Goal: Information Seeking & Learning: Learn about a topic

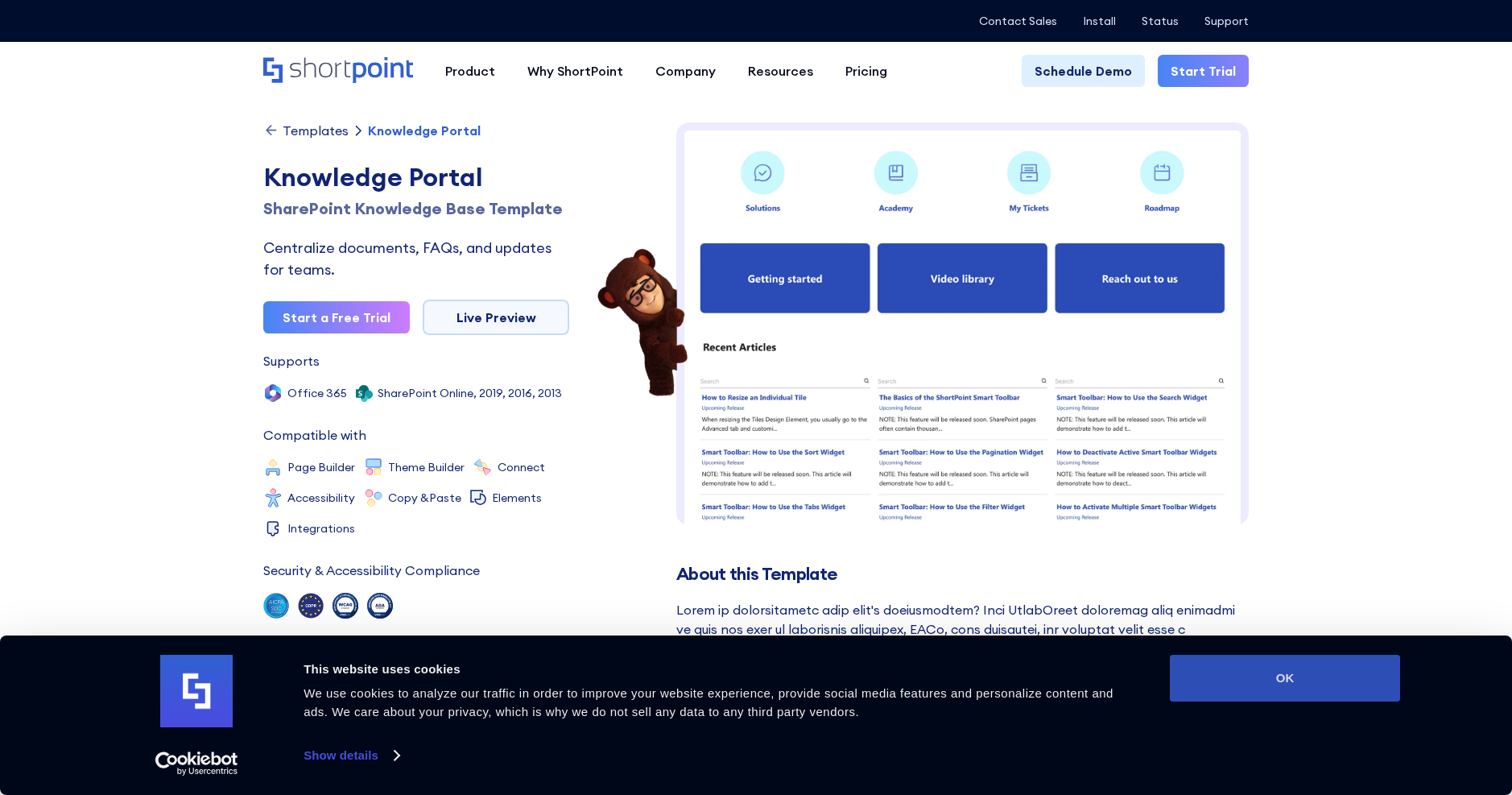
click at [1301, 684] on button "OK" at bounding box center [1285, 678] width 230 height 47
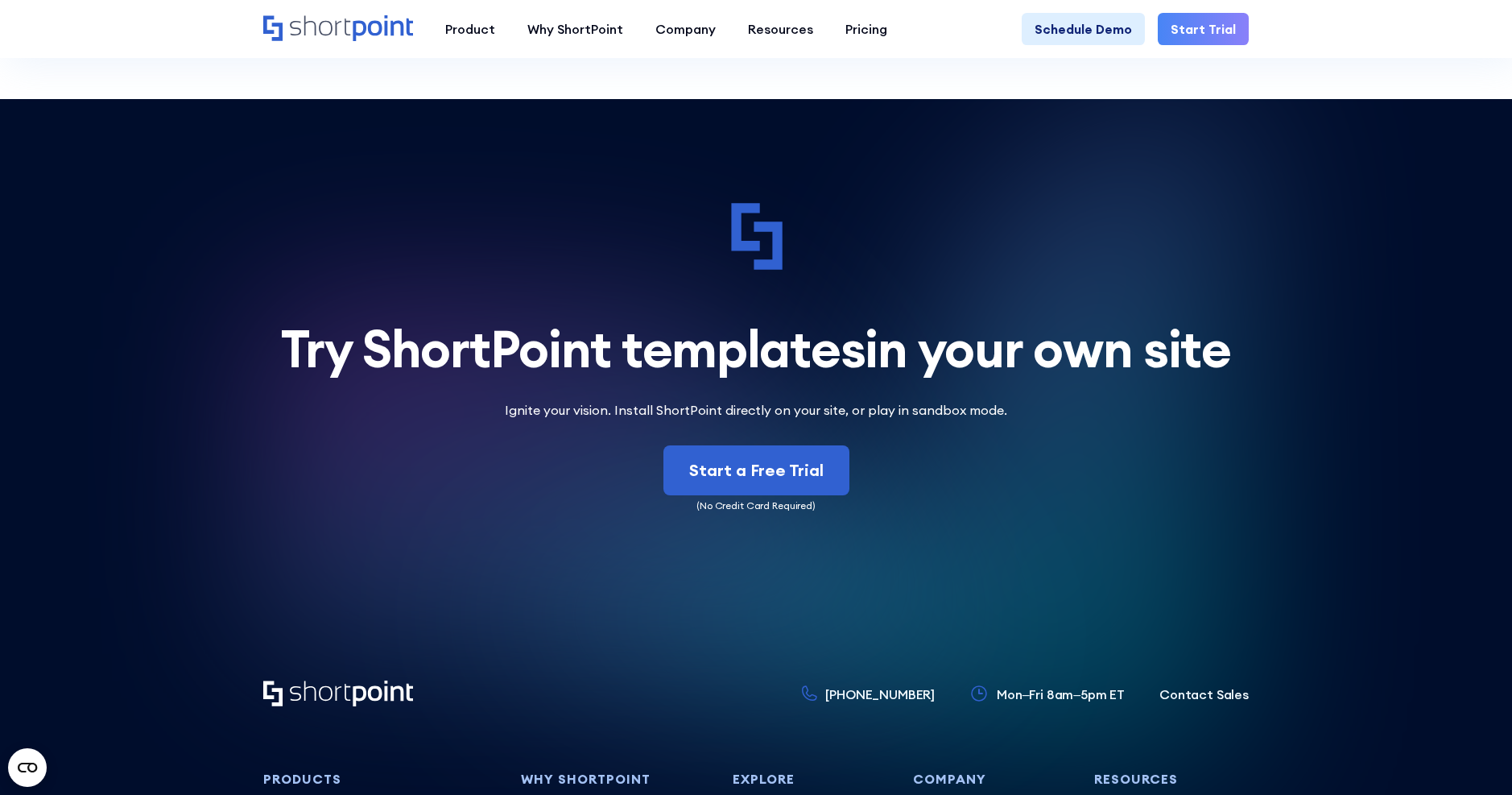
scroll to position [4428, 0]
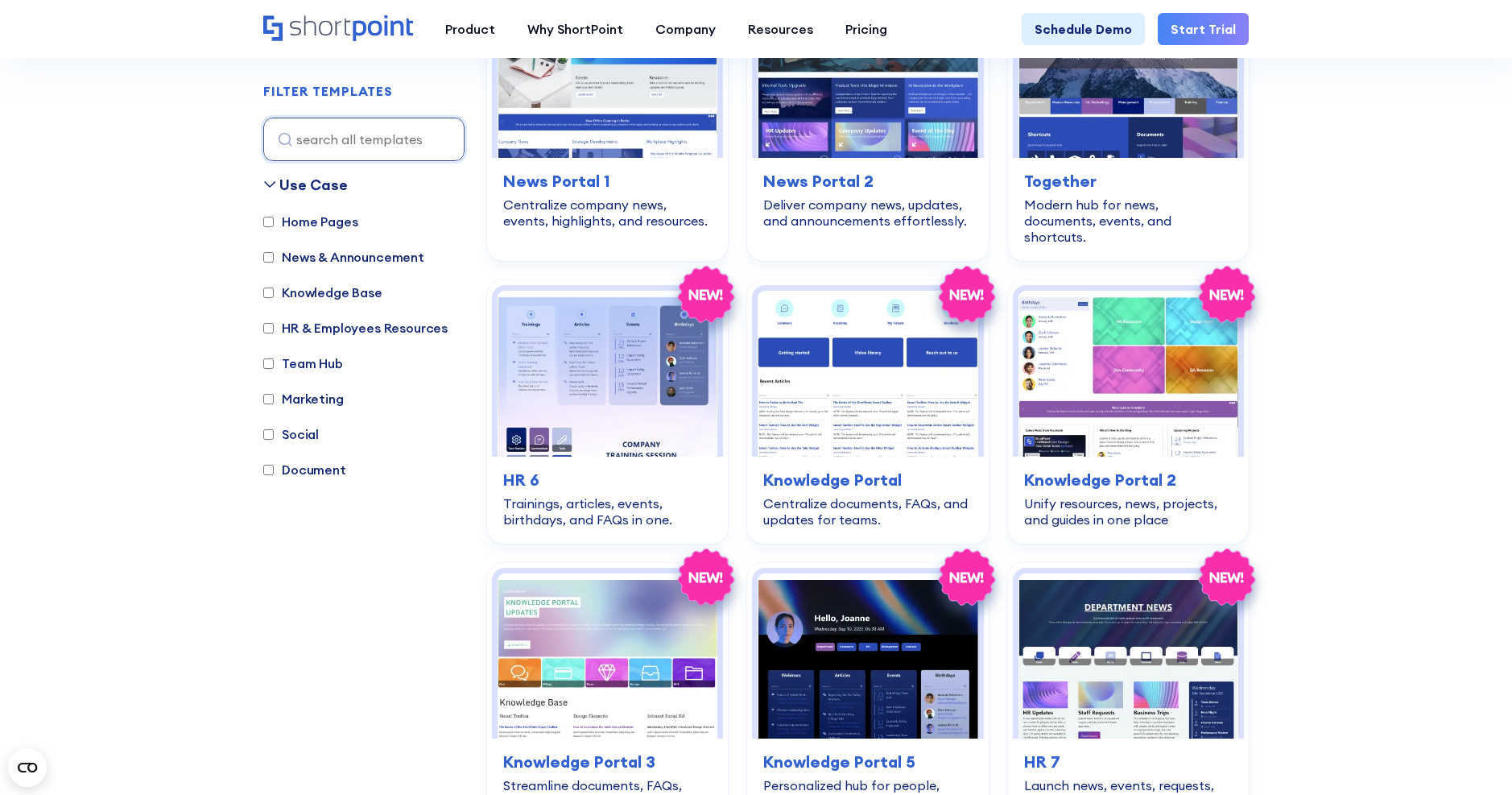
scroll to position [3220, 0]
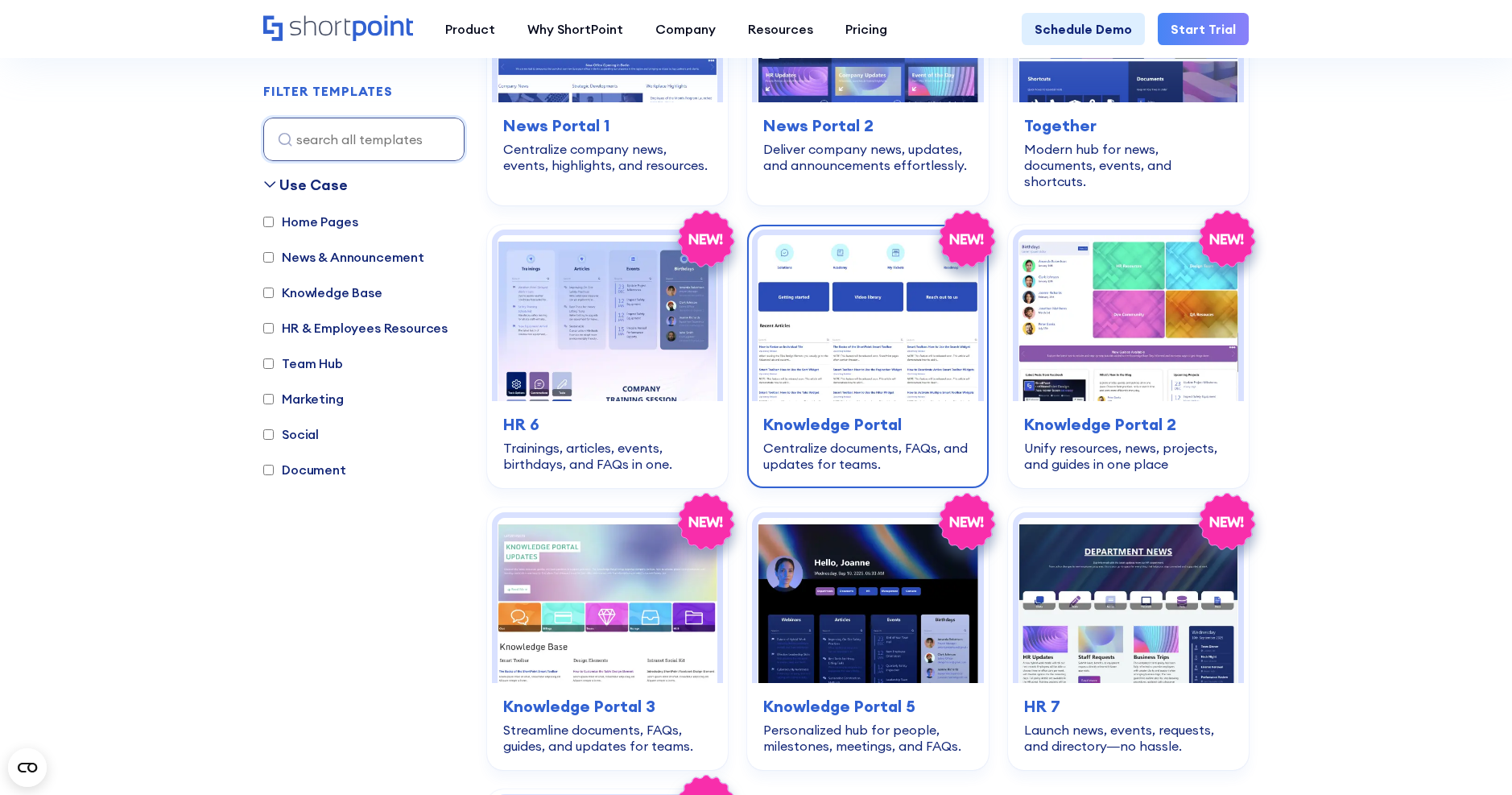
click at [886, 322] on img at bounding box center [868, 317] width 220 height 165
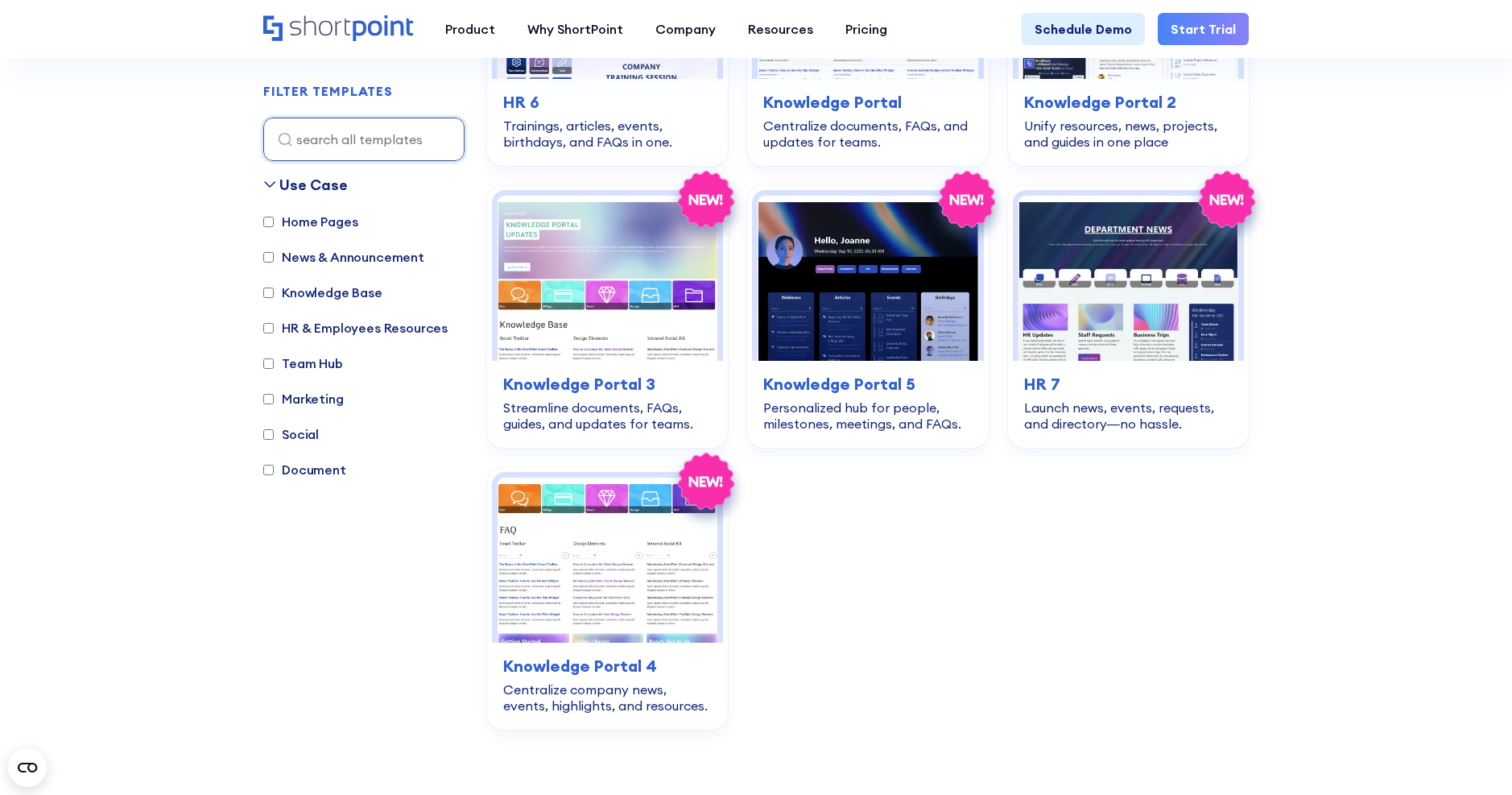
scroll to position [3623, 0]
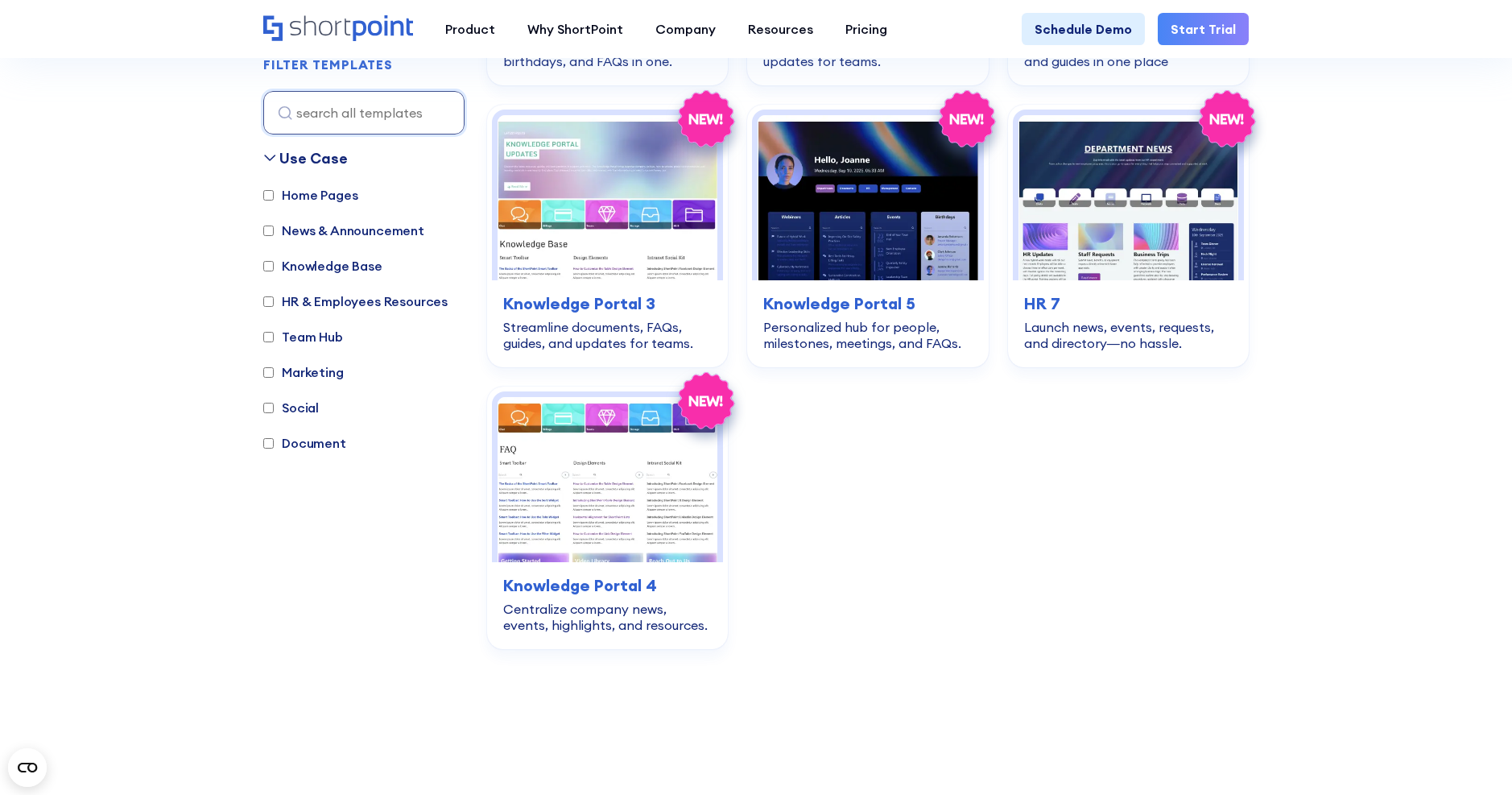
click at [391, 499] on div "Use Case Home Pages News & Announcement Knowledge Base HR & Employees Resources…" at bounding box center [363, 424] width 202 height 553
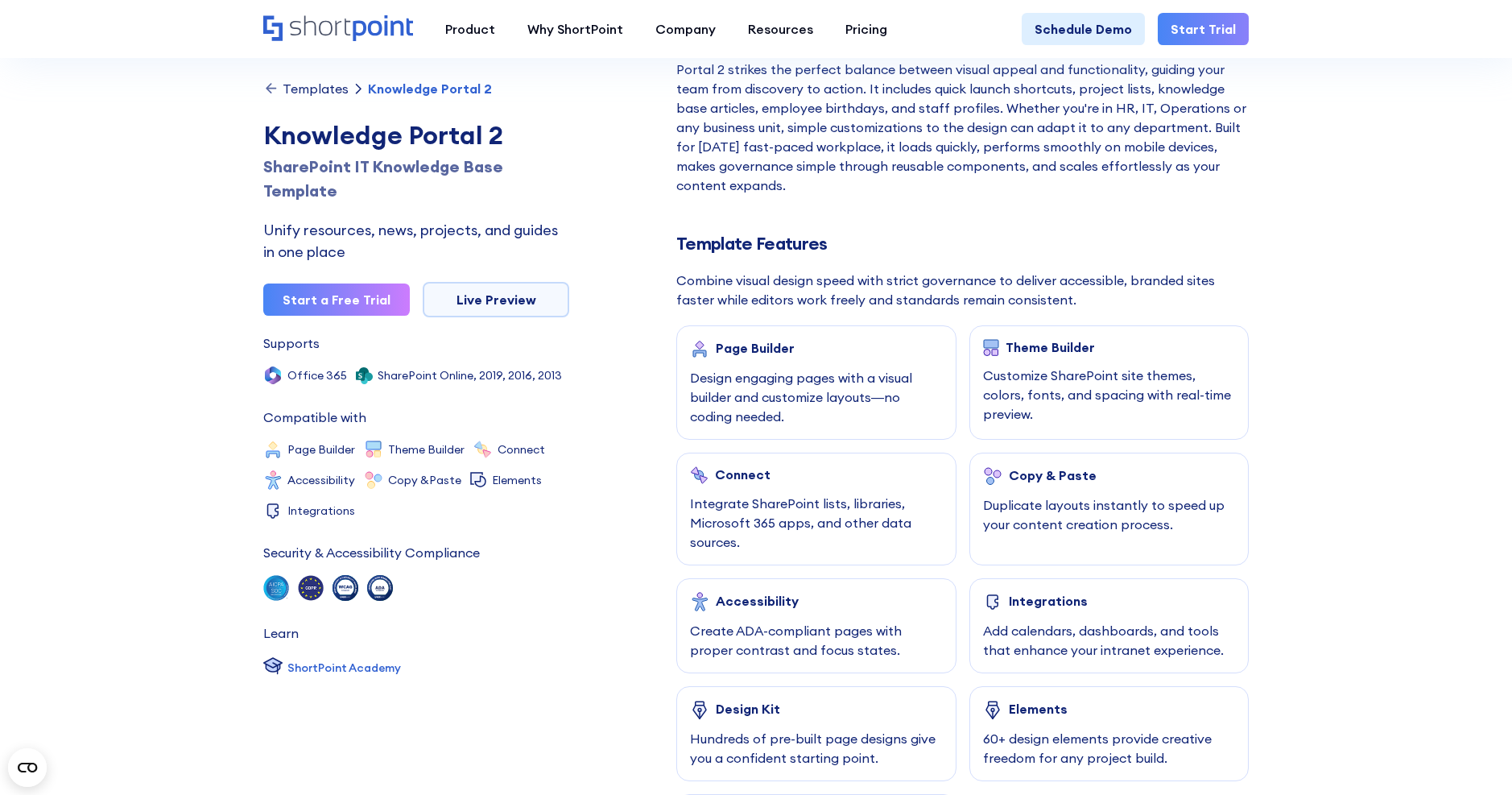
scroll to position [563, 0]
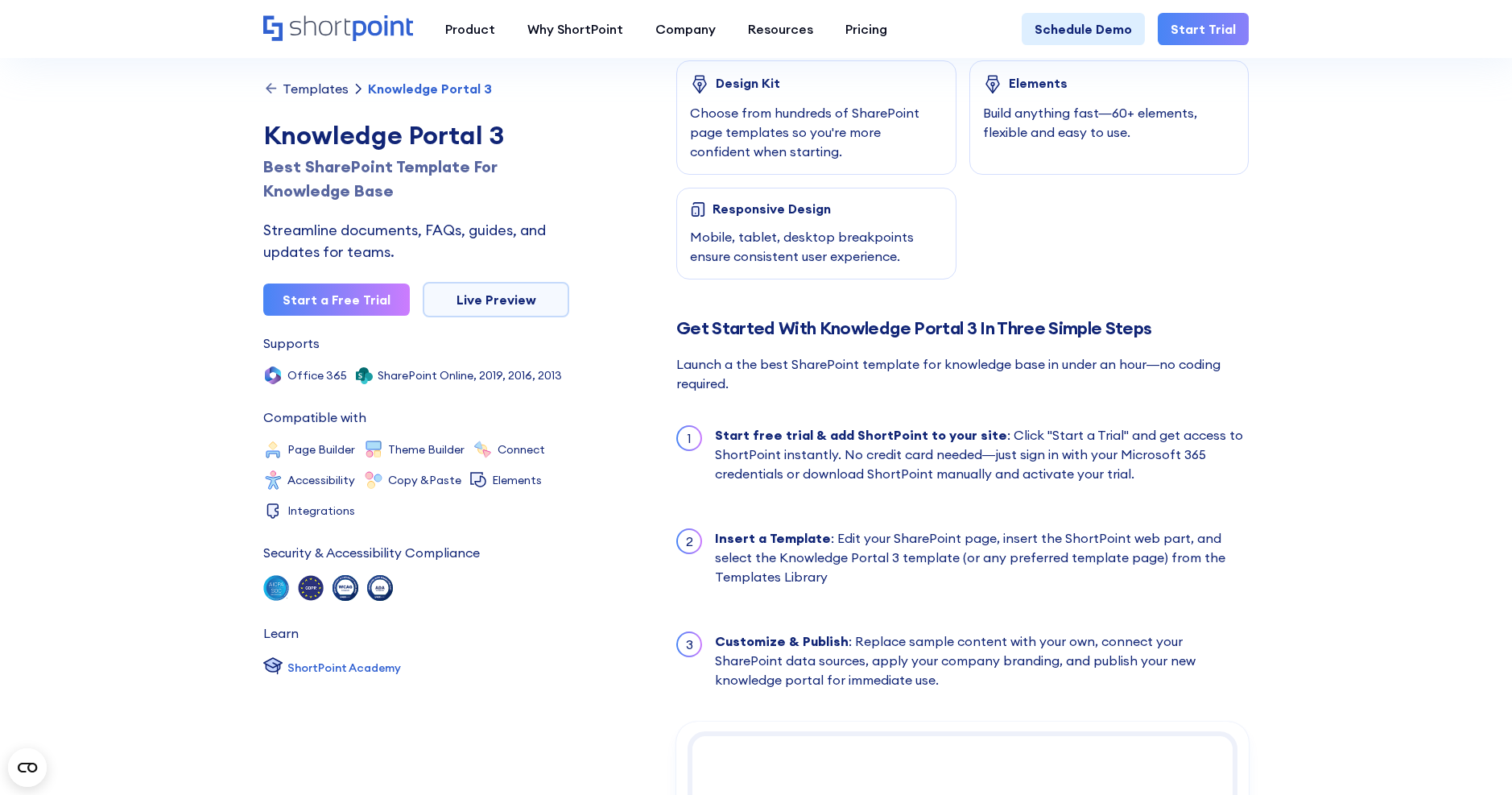
scroll to position [1208, 0]
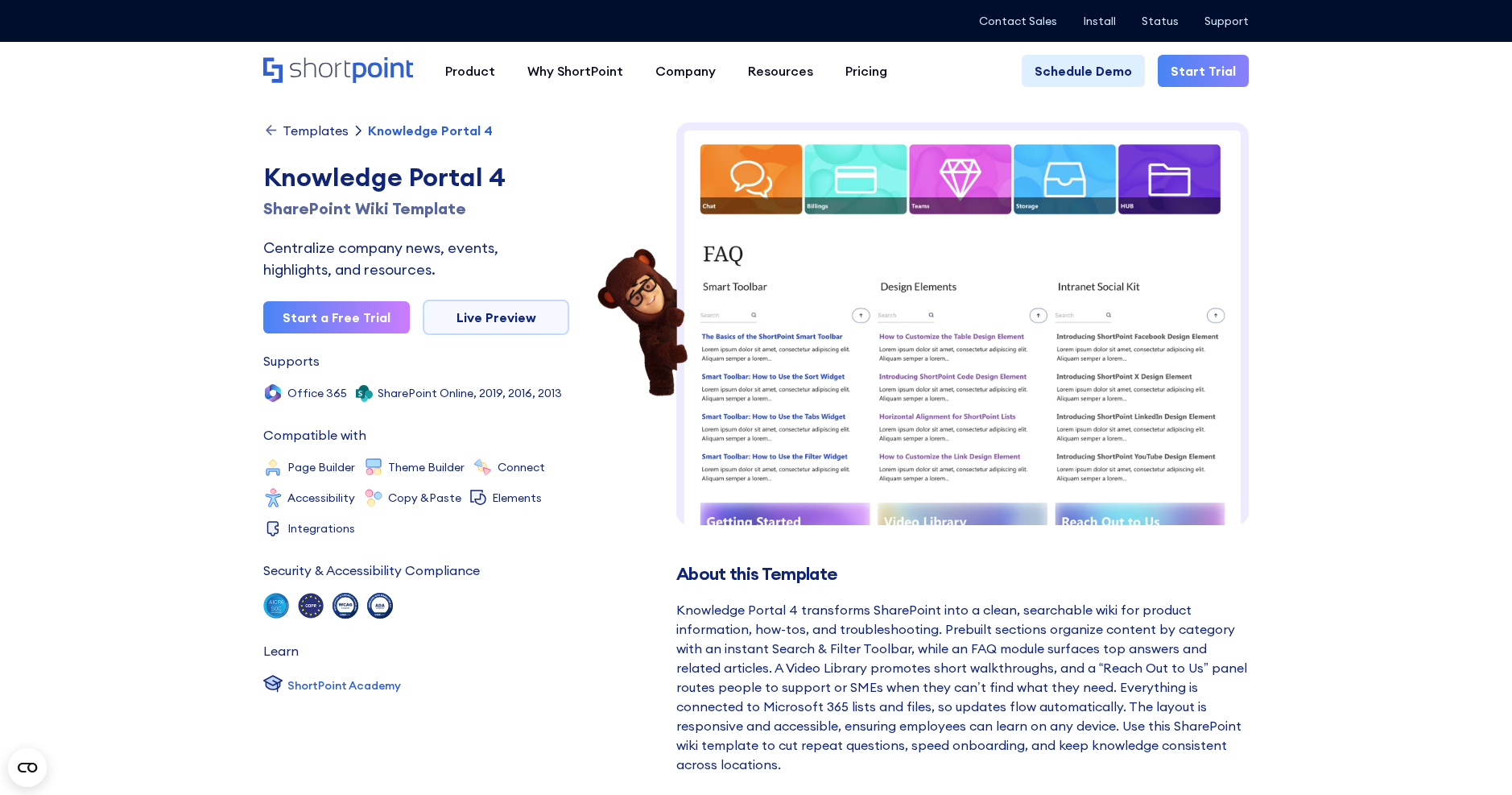
click at [1008, 348] on img at bounding box center [963, 676] width 573 height 1107
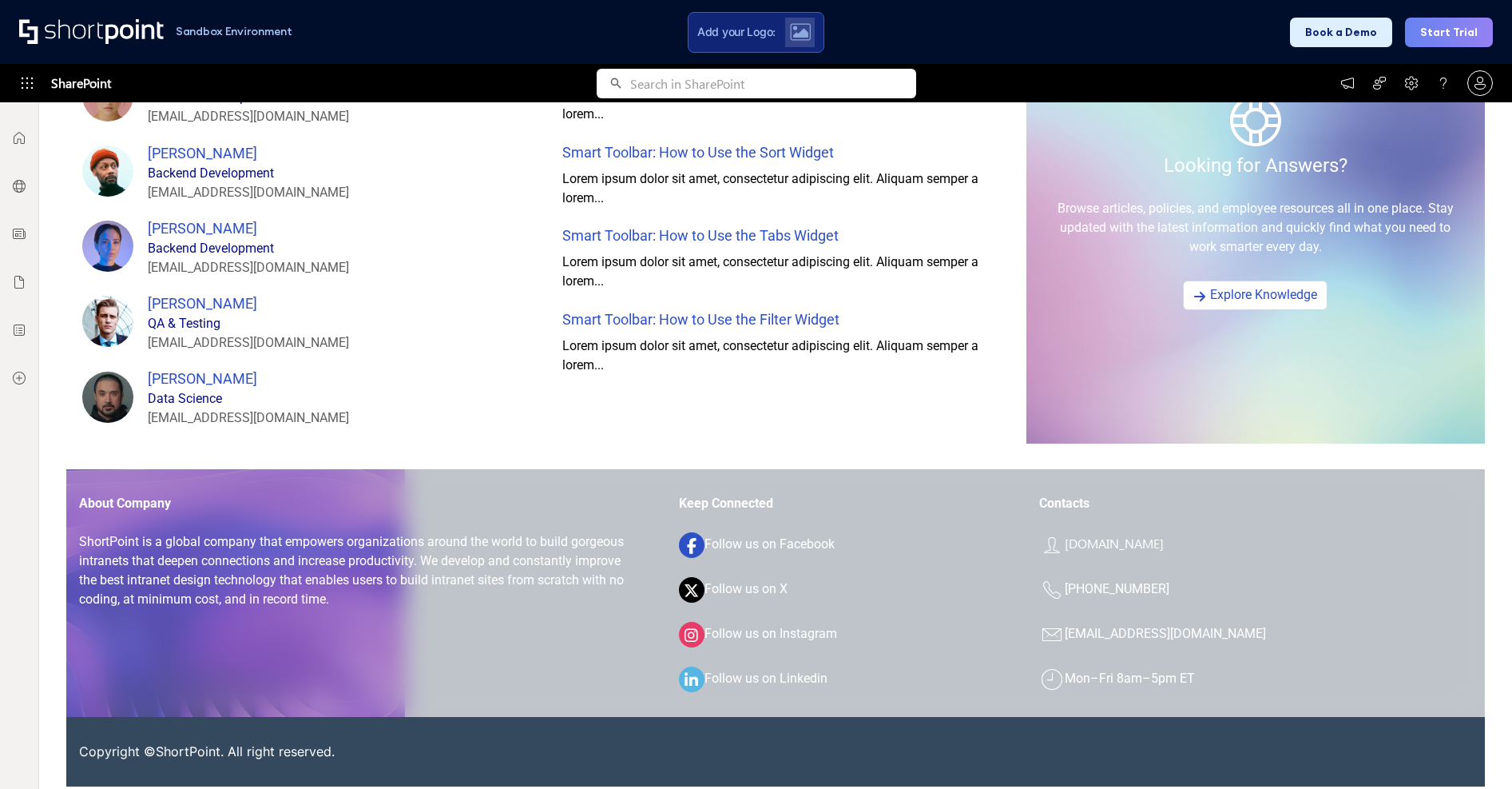
scroll to position [1517, 0]
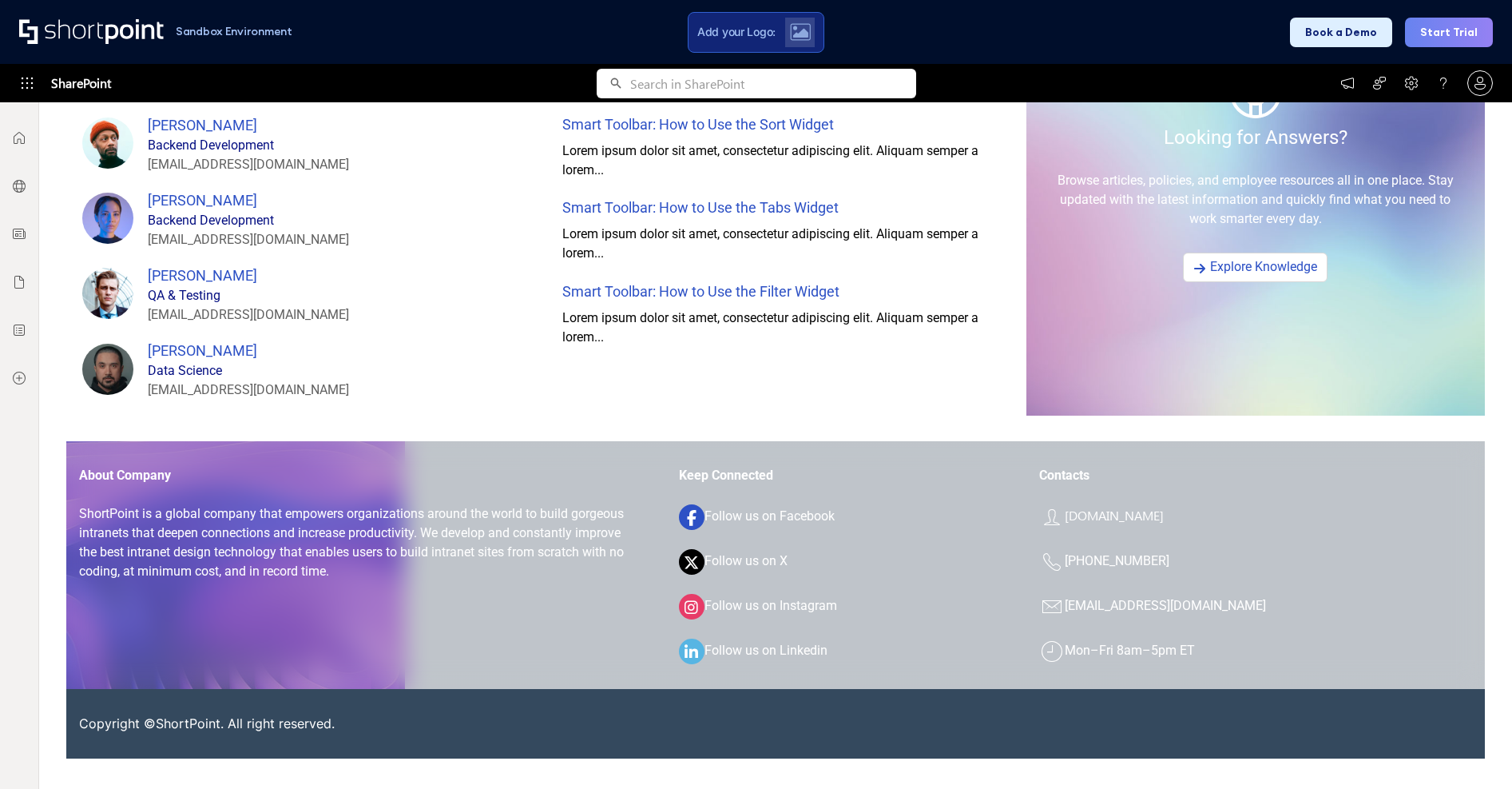
click at [873, 517] on div "Keep Connected . Follow us on Facebook . Follow us on X . Follow us on Instagra…" at bounding box center [835, 565] width 313 height 198
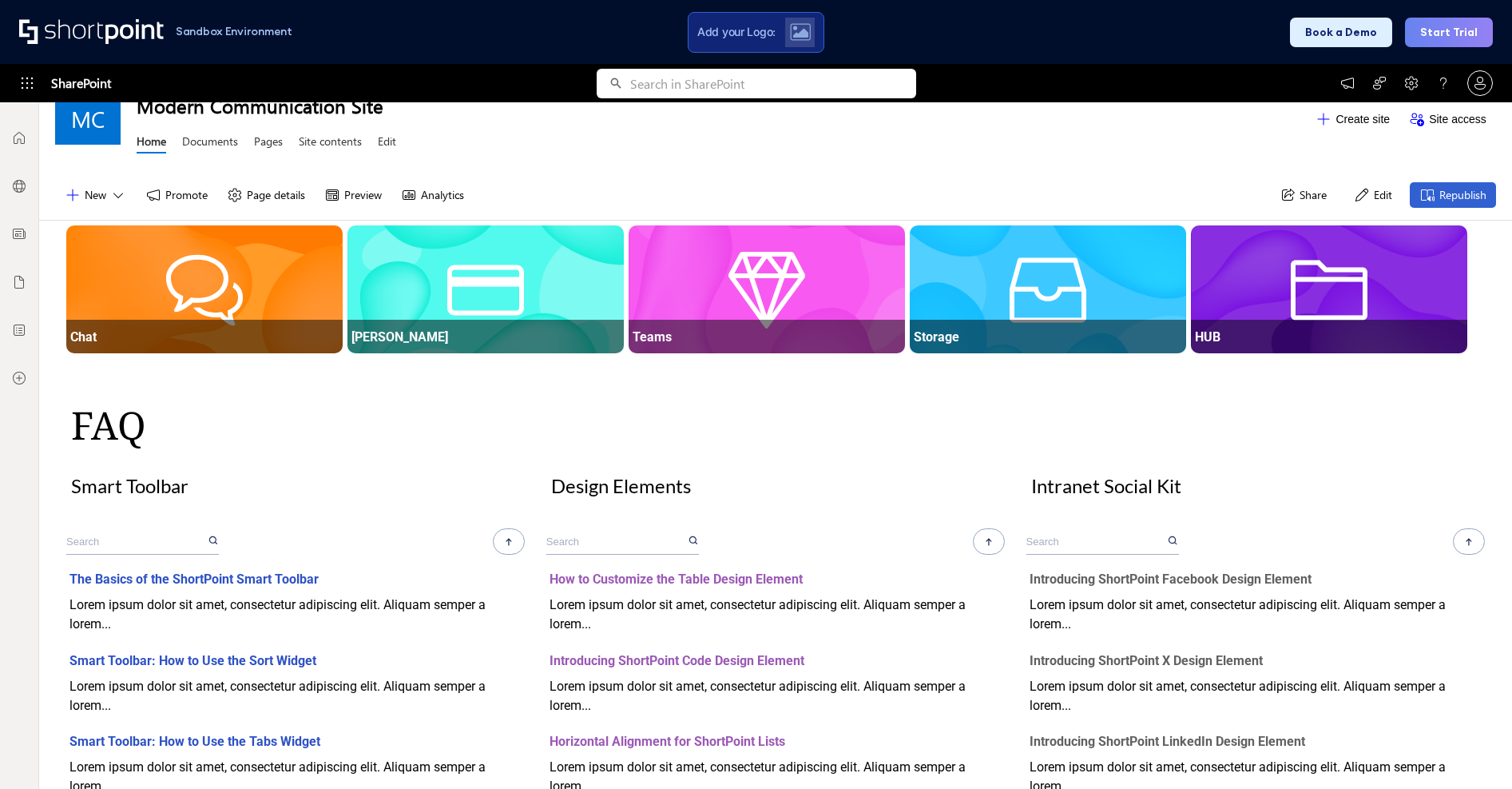
scroll to position [0, 0]
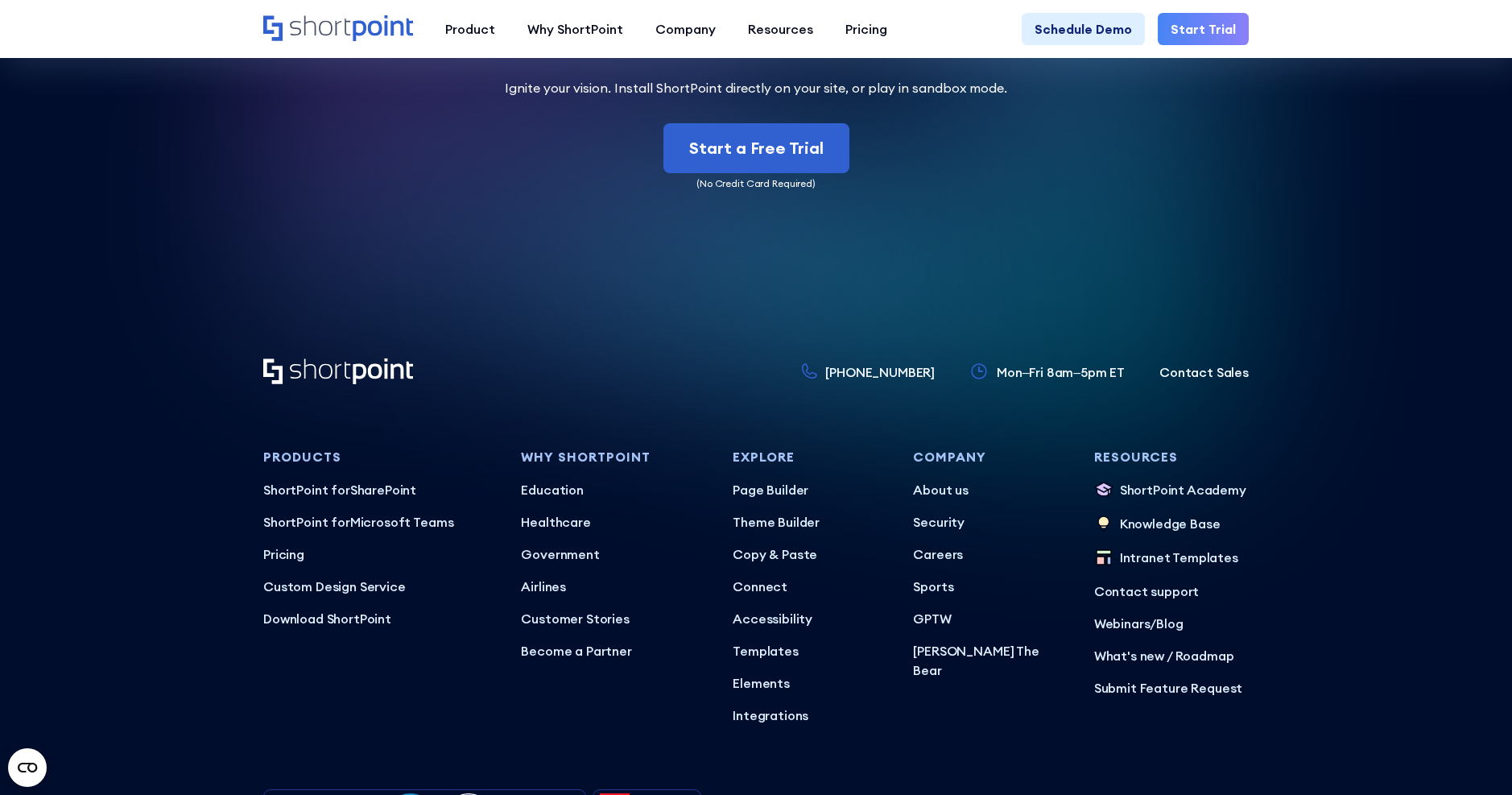
scroll to position [4750, 0]
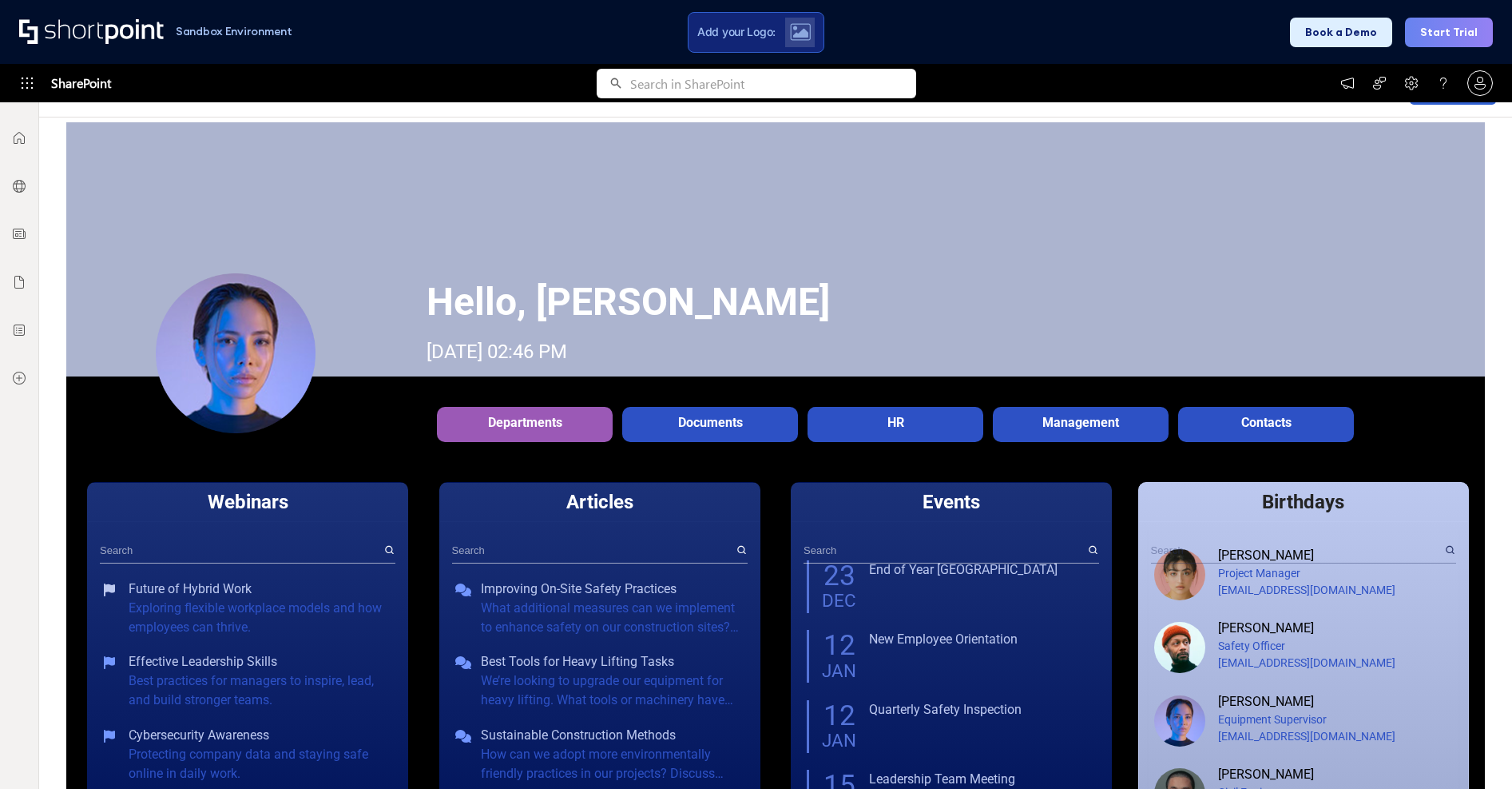
scroll to position [91, 0]
